Goal: Task Accomplishment & Management: Manage account settings

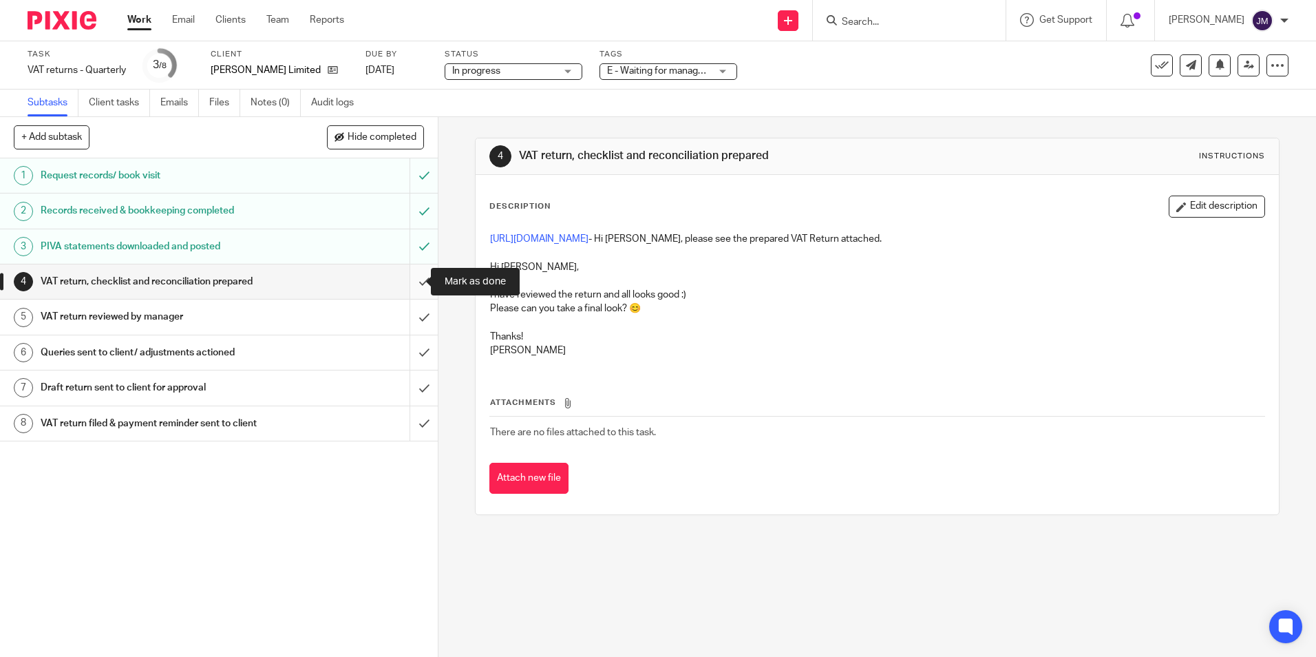
click at [416, 289] on input "submit" at bounding box center [219, 281] width 438 height 34
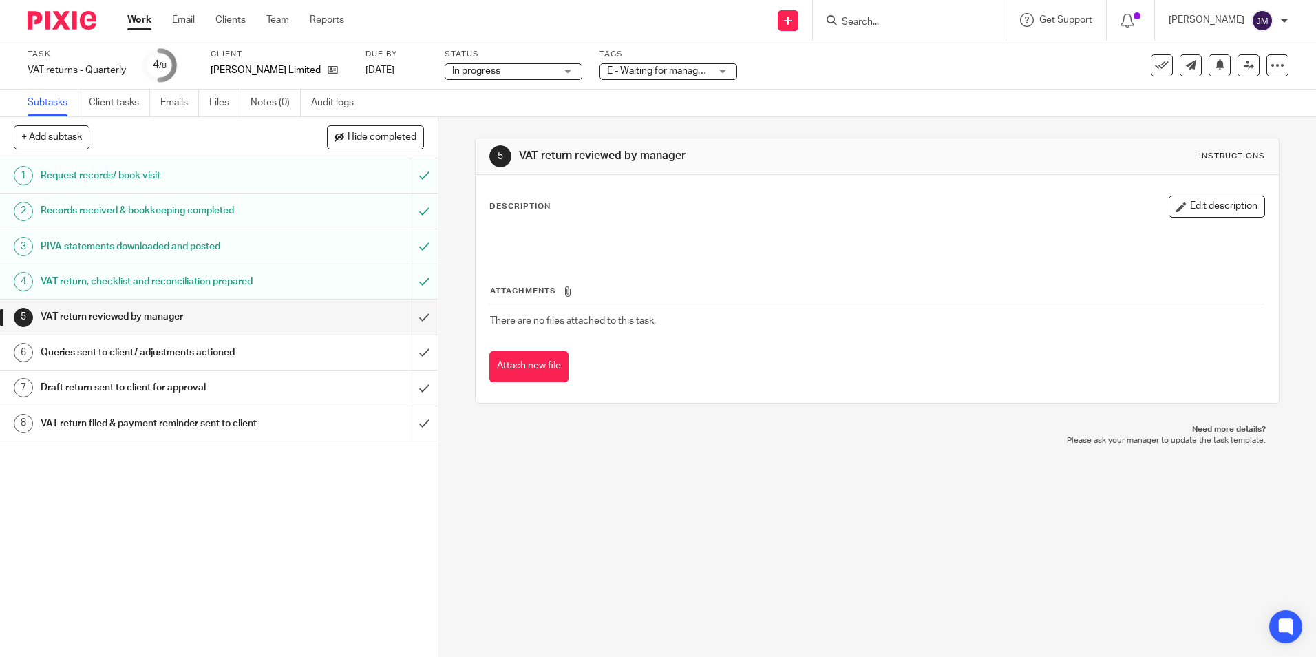
drag, startPoint x: 1198, startPoint y: 211, endPoint x: 1044, endPoint y: 216, distance: 154.3
click at [1198, 211] on button "Edit description" at bounding box center [1217, 207] width 96 height 22
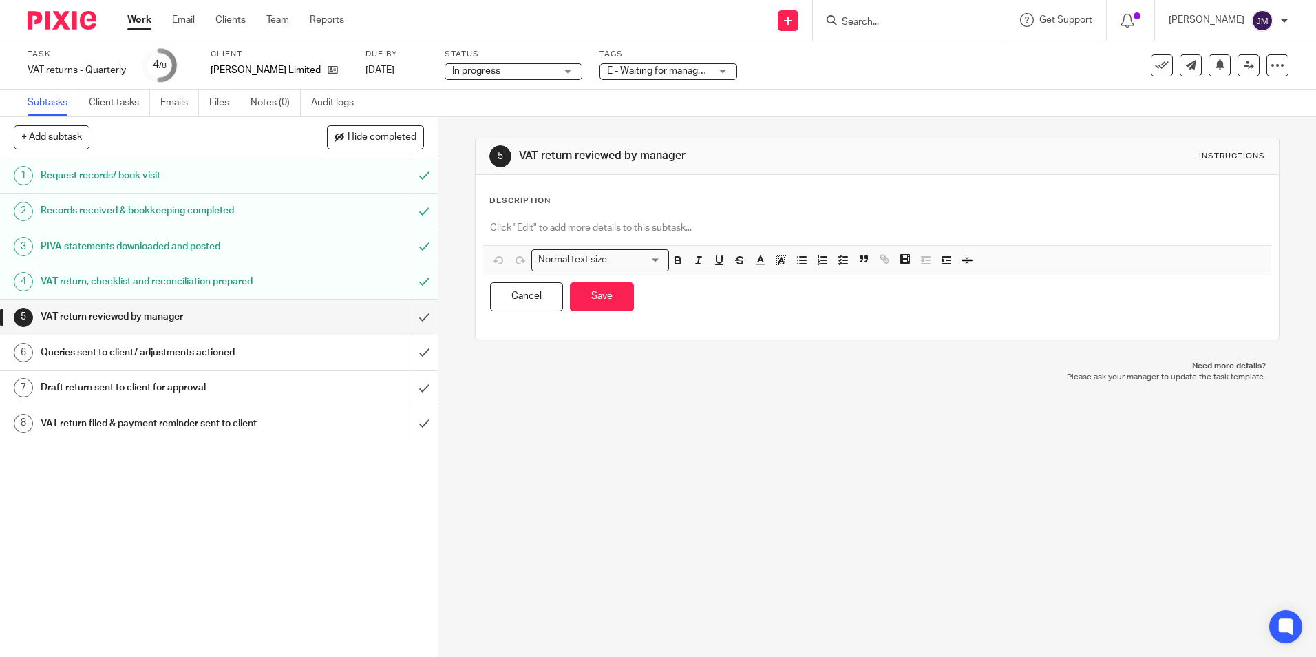
click at [777, 222] on p at bounding box center [877, 228] width 774 height 14
click at [601, 302] on button "Save" at bounding box center [602, 297] width 64 height 30
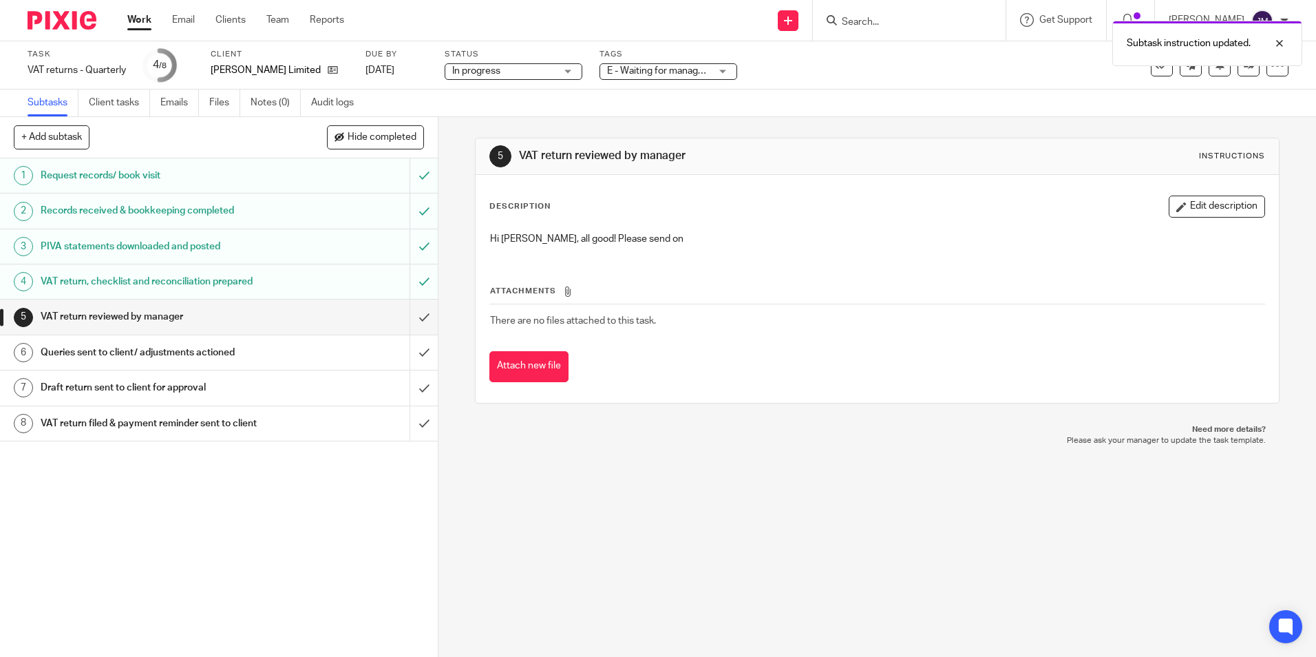
click at [706, 74] on span "E - Waiting for manager review/approval" at bounding box center [691, 71] width 169 height 10
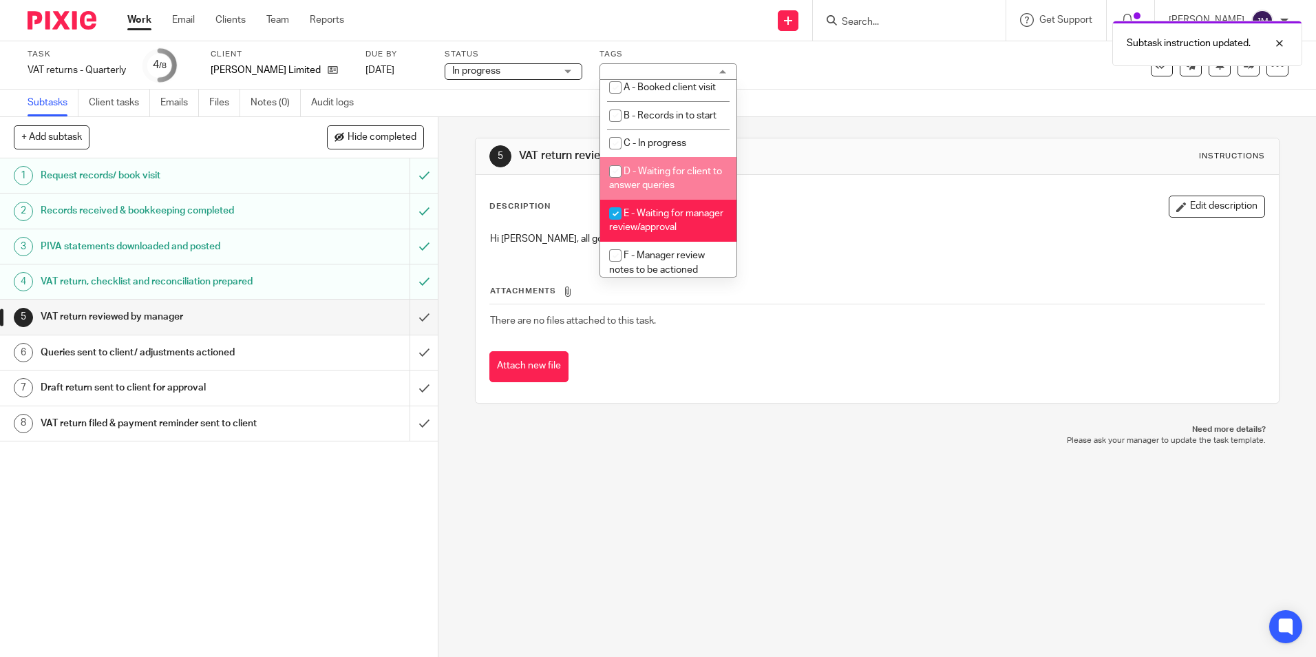
scroll to position [69, 0]
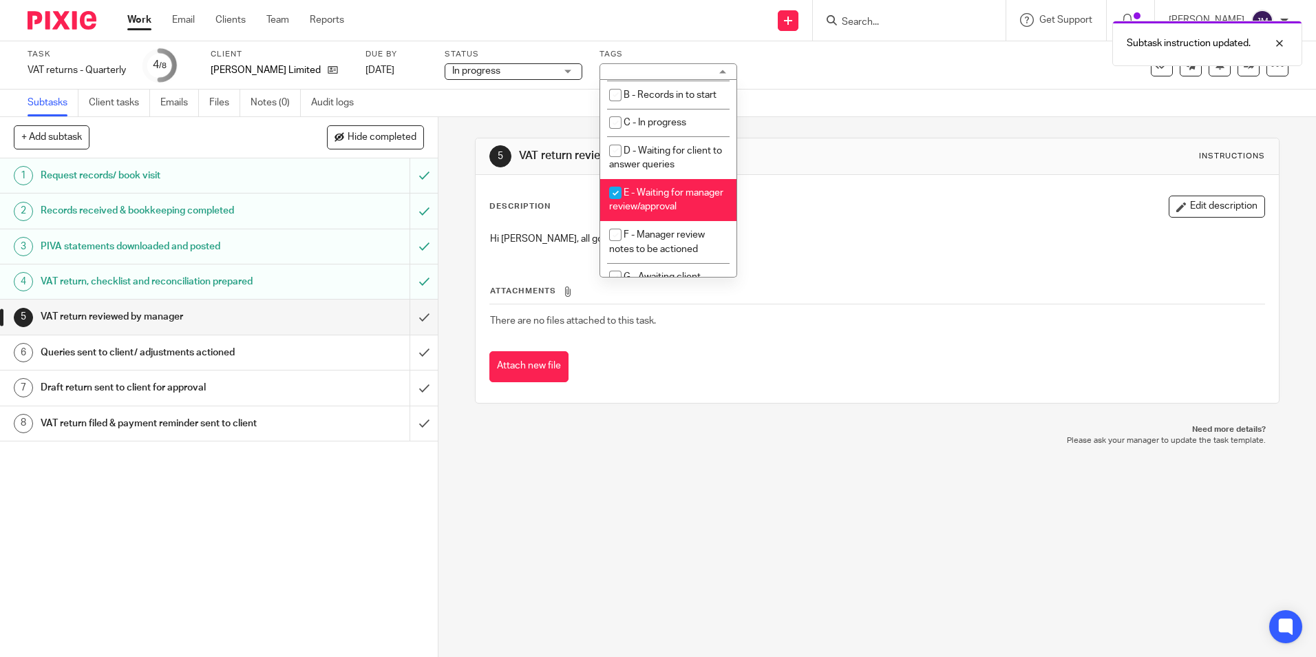
click at [661, 243] on li "F - Manager review notes to be actioned" at bounding box center [668, 242] width 136 height 42
checkbox input "true"
click at [661, 207] on li "E - Waiting for manager review/approval" at bounding box center [668, 200] width 136 height 42
checkbox input "false"
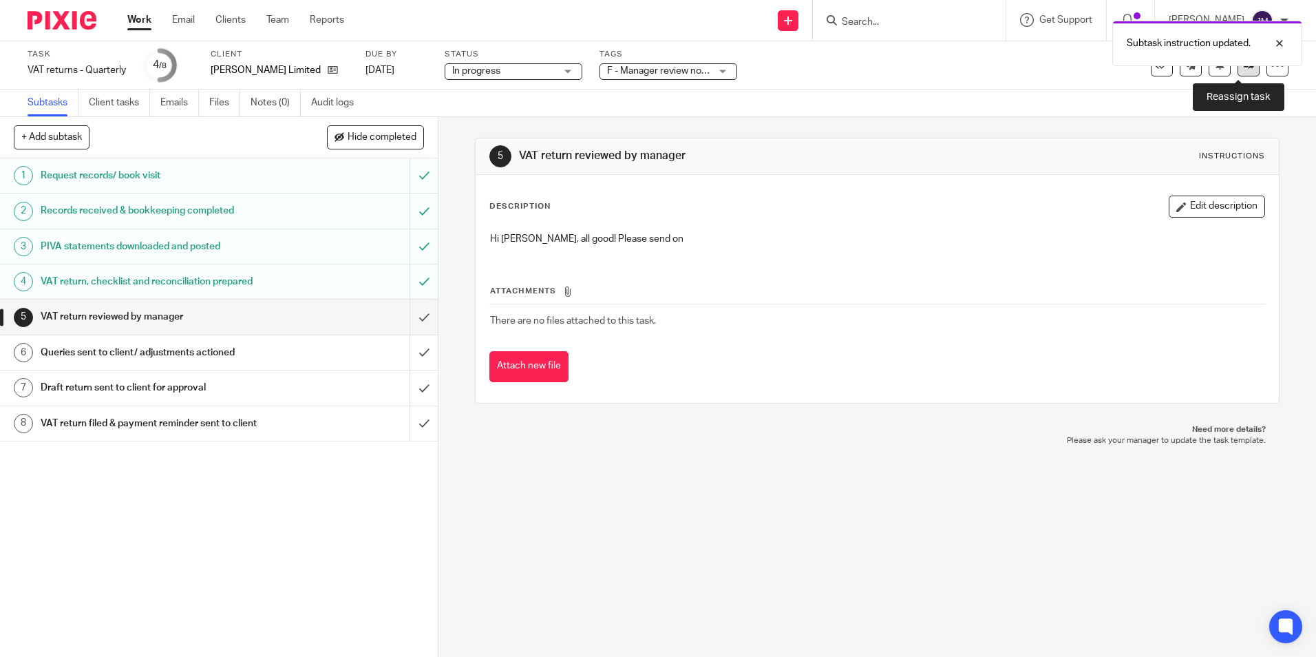
click at [1238, 74] on link at bounding box center [1249, 65] width 22 height 22
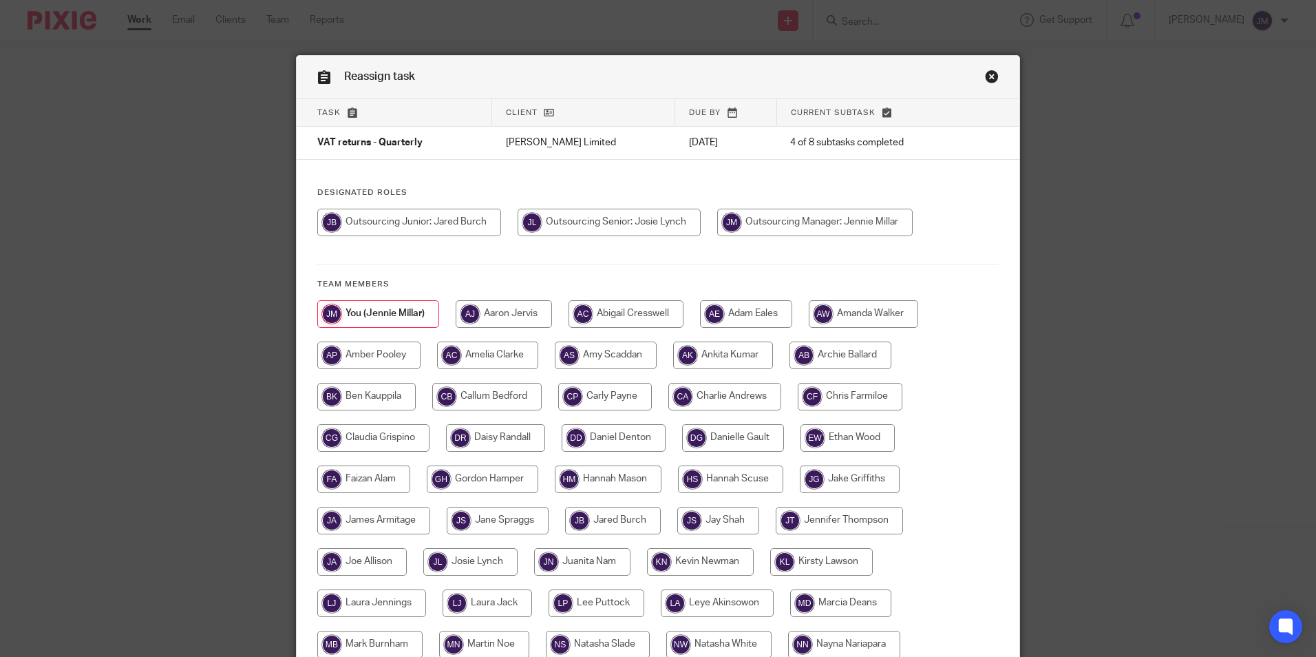
click at [642, 226] on input "radio" at bounding box center [609, 223] width 183 height 28
radio input "true"
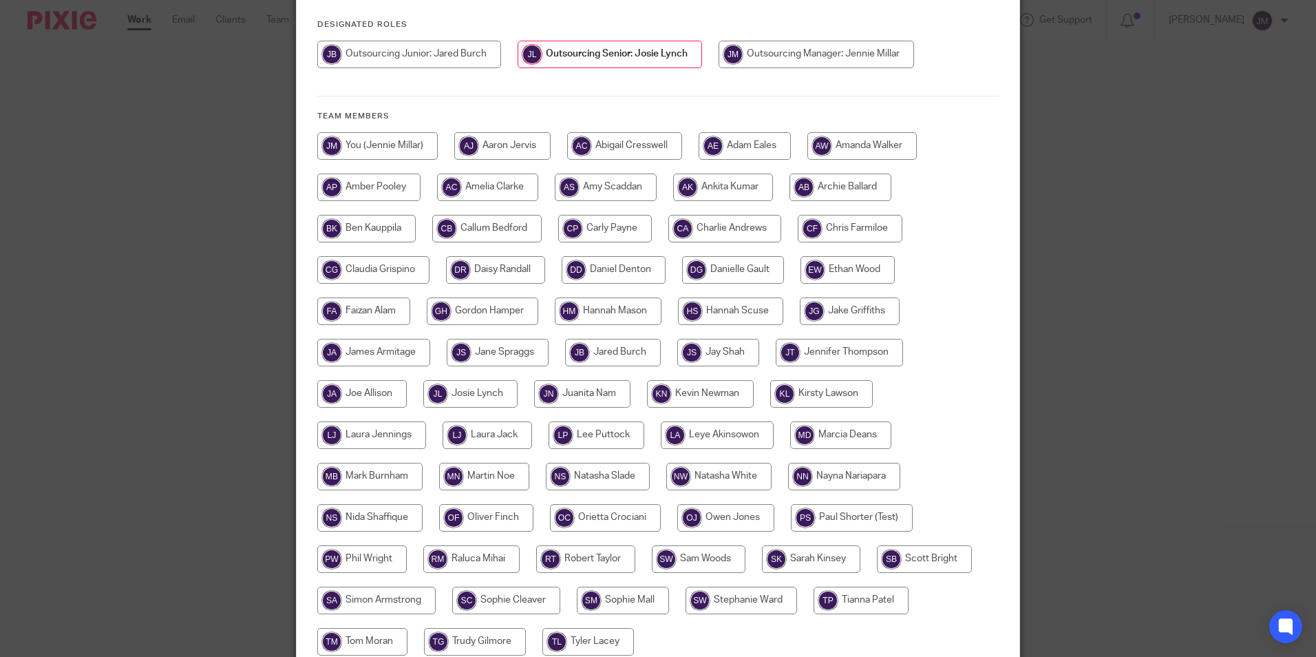
scroll to position [275, 0]
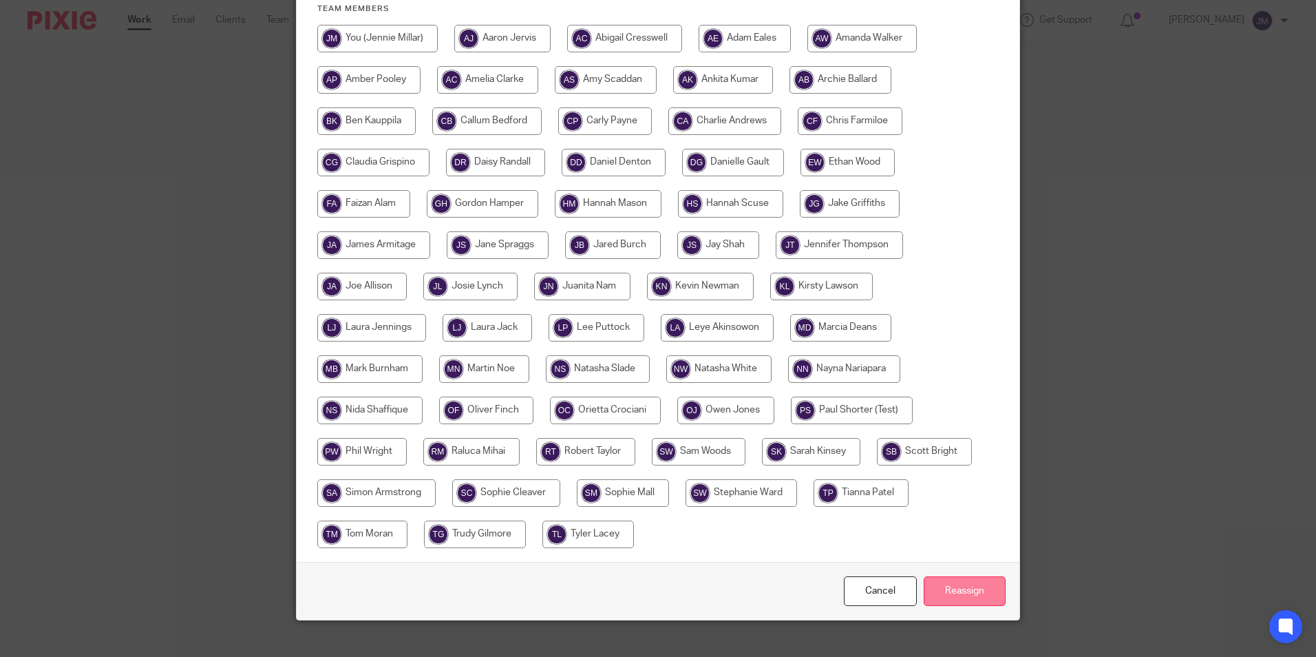
click at [962, 579] on input "Reassign" at bounding box center [965, 591] width 82 height 30
